Goal: Information Seeking & Learning: Learn about a topic

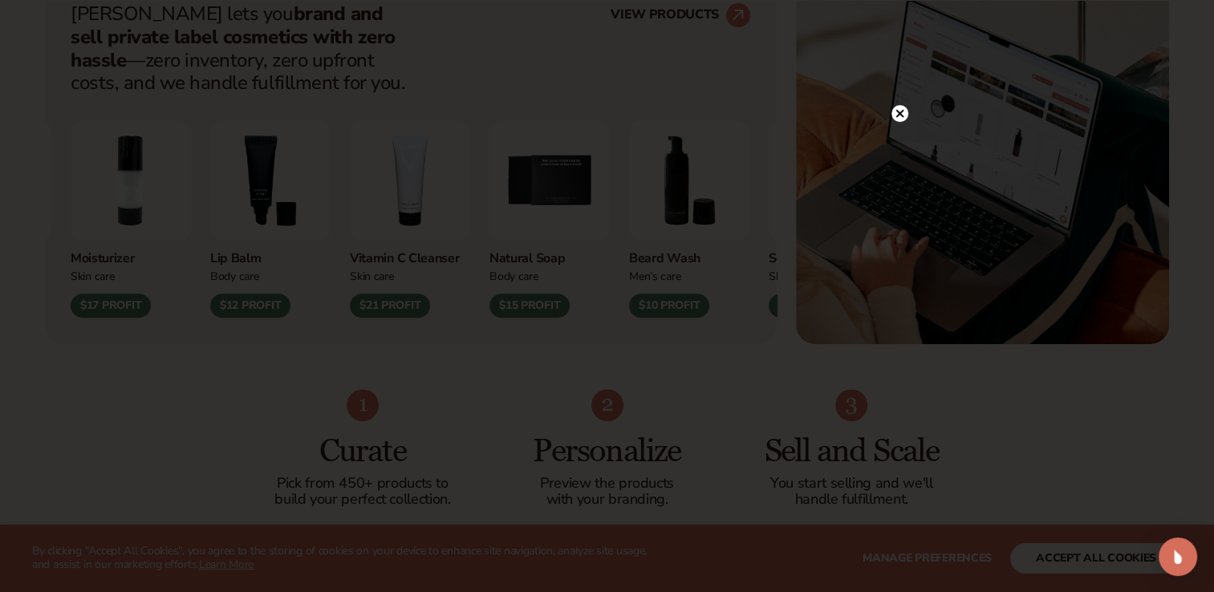
scroll to position [692, 0]
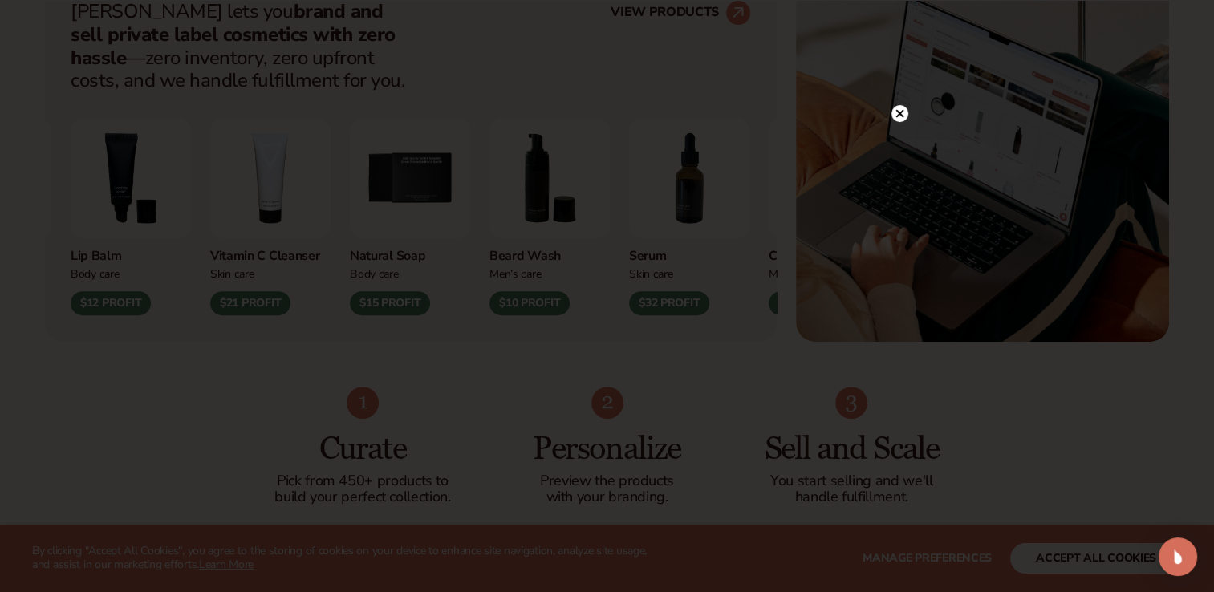
click at [901, 120] on circle at bounding box center [899, 113] width 17 height 17
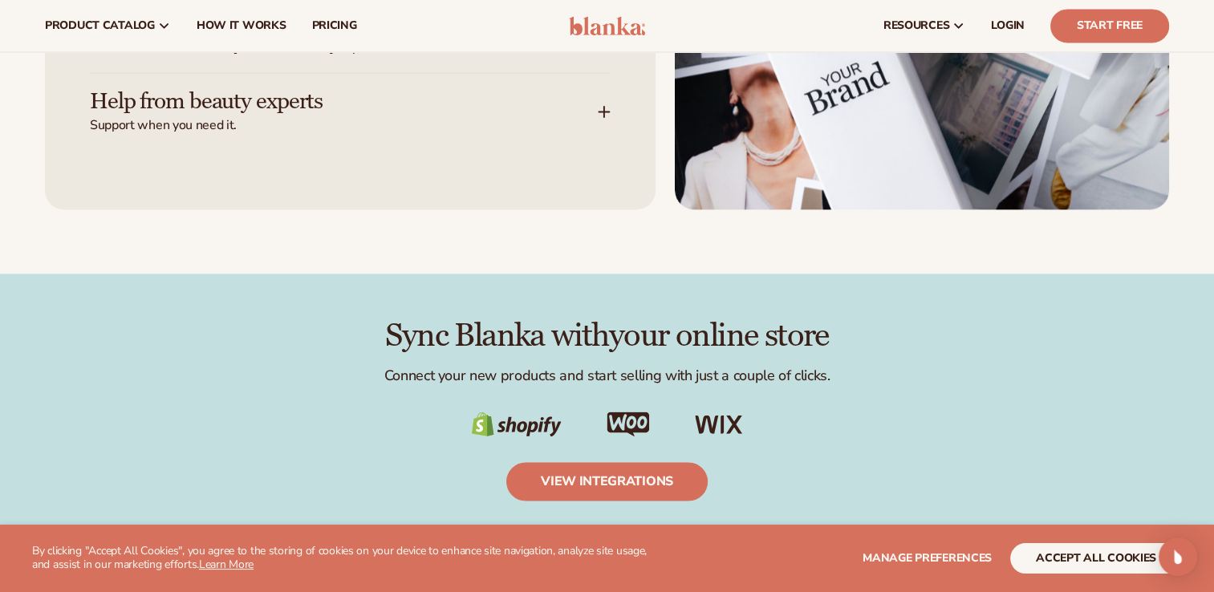
scroll to position [2418, 0]
click at [323, 29] on span "pricing" at bounding box center [333, 25] width 45 height 13
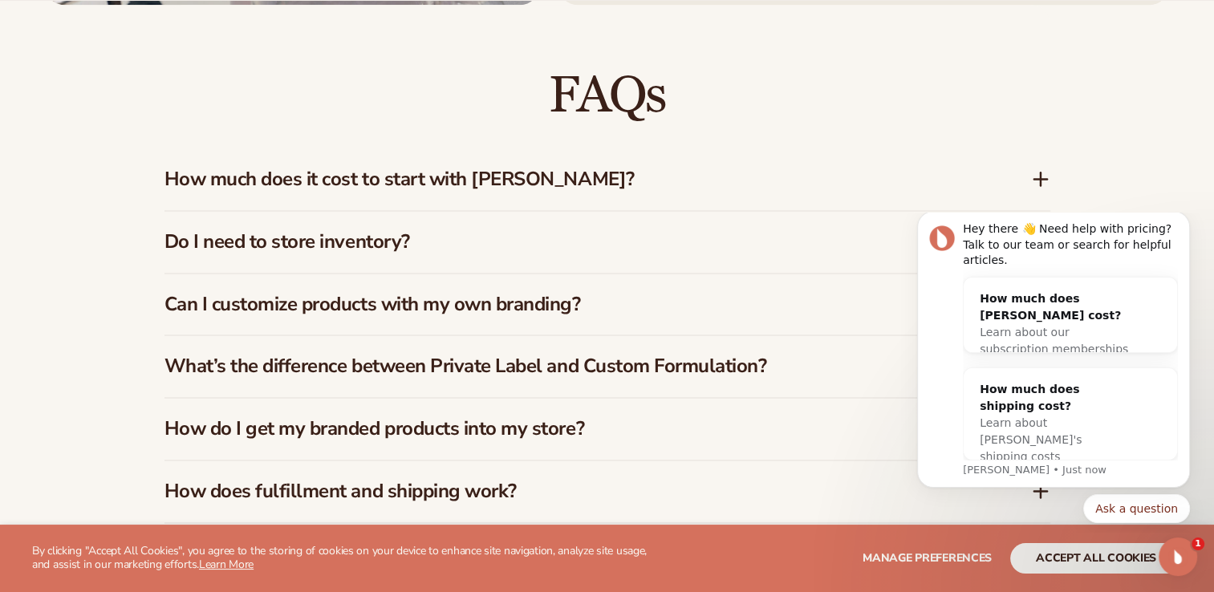
scroll to position [2305, 0]
